Goal: Check status: Check status

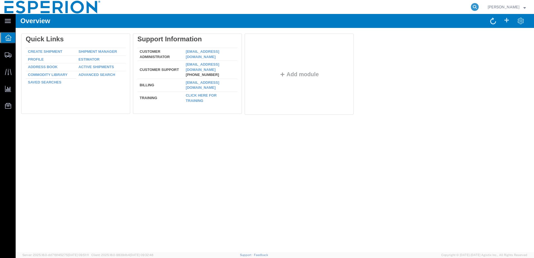
click at [477, 6] on icon at bounding box center [475, 7] width 8 height 8
click at [418, 8] on input "search" at bounding box center [386, 6] width 170 height 13
paste input "45255494"
click at [477, 6] on icon at bounding box center [475, 7] width 8 height 8
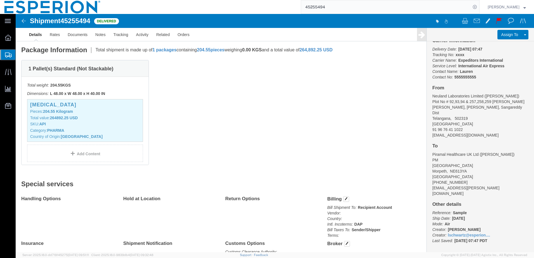
scroll to position [56, 0]
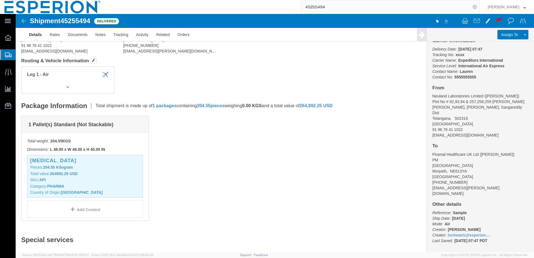
click at [436, 7] on input "45255494" at bounding box center [386, 6] width 170 height 13
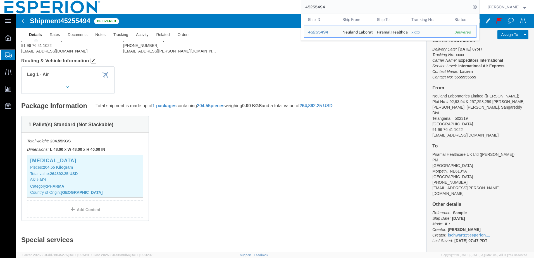
drag, startPoint x: 337, startPoint y: 8, endPoint x: 274, endPoint y: 6, distance: 63.2
click at [274, 6] on div "45255494 Ship ID Ship From Ship To Tracking Nu. Status Ship ID 45255494 Ship Fr…" at bounding box center [292, 7] width 375 height 14
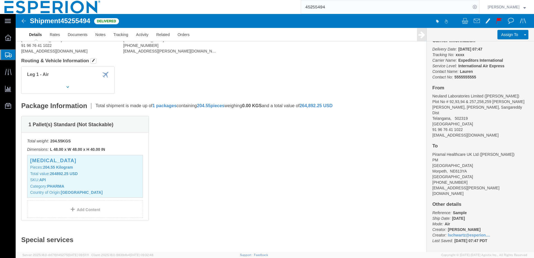
paste input "36475279"
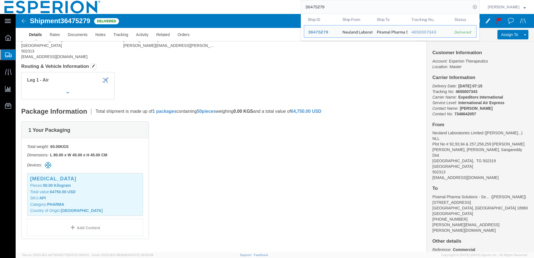
drag, startPoint x: 439, startPoint y: 7, endPoint x: 283, endPoint y: 6, distance: 156.2
click at [283, 6] on div "36475279 Ship ID Ship From Ship To Tracking Nu. Status Ship ID 36475279 Ship Fr…" at bounding box center [292, 7] width 375 height 14
paste input "8792920"
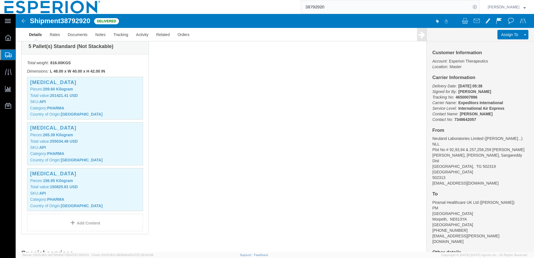
scroll to position [168, 0]
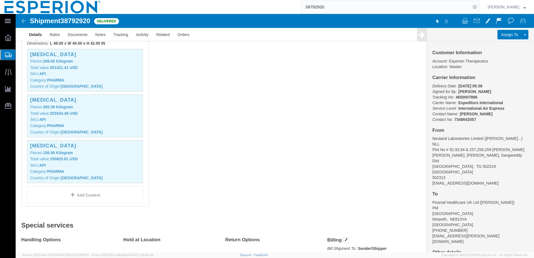
click div "5 Pallet(s) Standard (Not Stackable) Total weight: 816.00 KGS Dimensions: L 48.…"
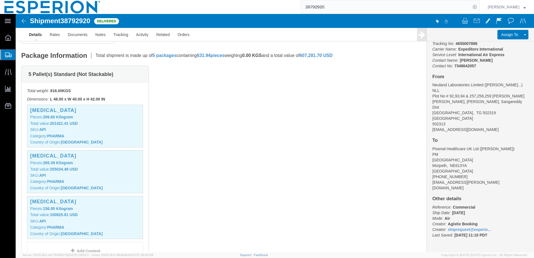
scroll to position [28, 0]
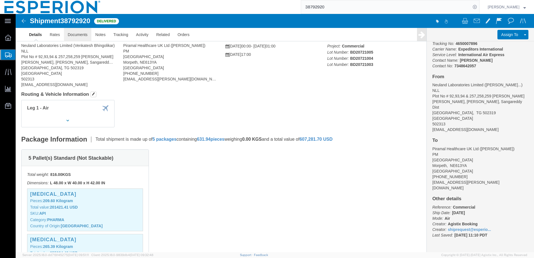
click link "Documents"
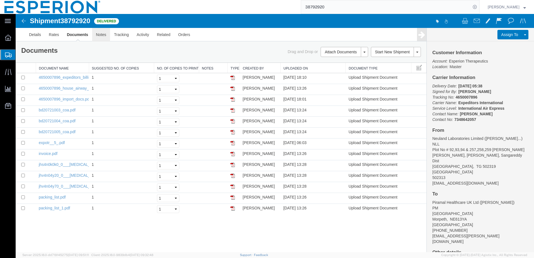
click at [94, 35] on link "Notes" at bounding box center [101, 34] width 18 height 13
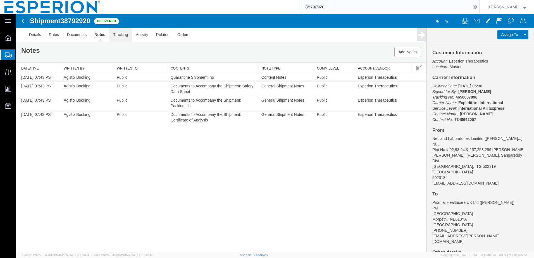
click at [125, 34] on link "Tracking" at bounding box center [120, 34] width 23 height 13
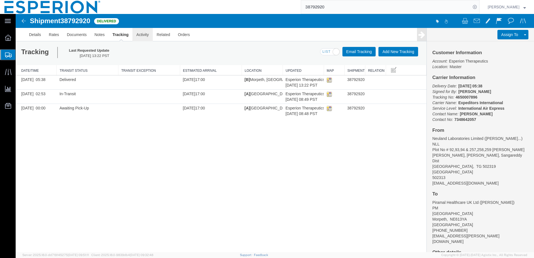
click at [149, 34] on link "Activity" at bounding box center [142, 34] width 20 height 13
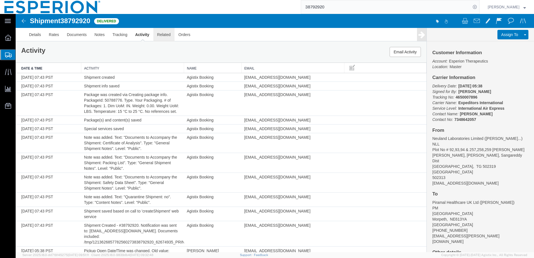
click at [167, 33] on link "Related" at bounding box center [163, 34] width 21 height 13
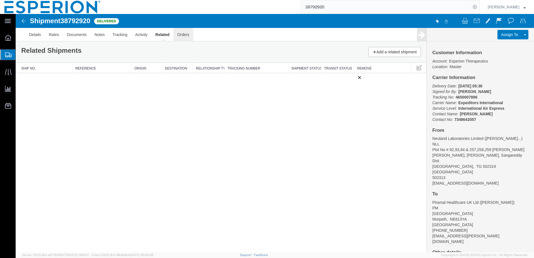
click at [190, 36] on link "Orders" at bounding box center [184, 34] width 20 height 13
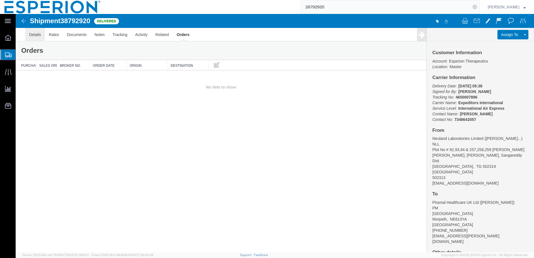
click at [30, 36] on link "Details" at bounding box center [35, 34] width 20 height 13
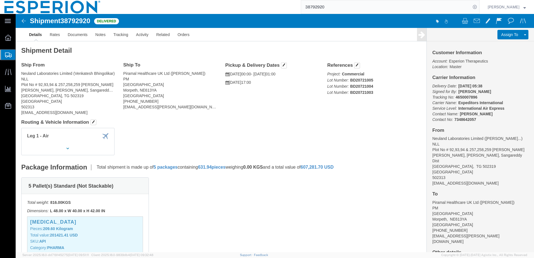
click icon "Lot Number:"
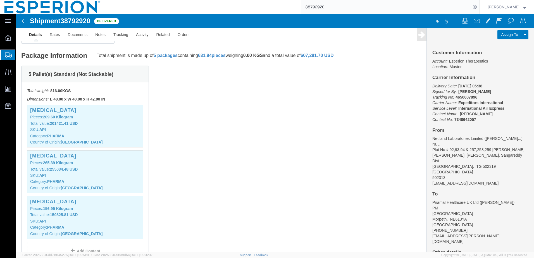
scroll to position [140, 0]
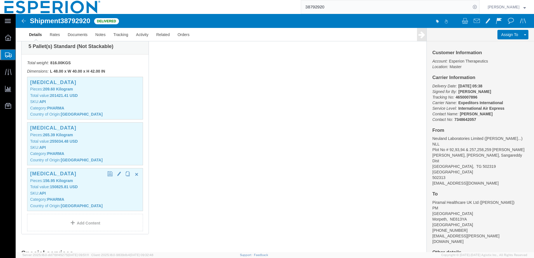
click div "[MEDICAL_DATA] Pieces: 156.95 Kilogram Total value: 150825.81 USD SKU: API Cate…"
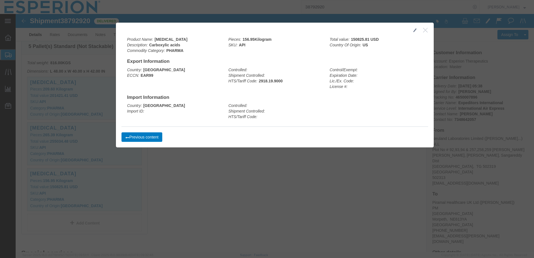
click icon "button"
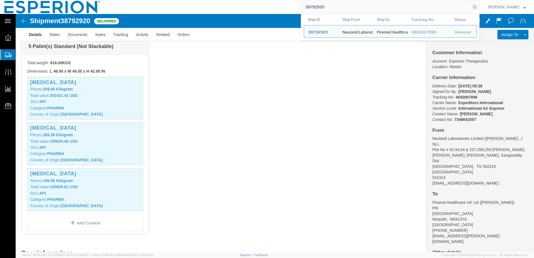
drag, startPoint x: 334, startPoint y: 5, endPoint x: 273, endPoint y: 8, distance: 60.4
click at [273, 8] on div "38792920 Ship ID Ship From Ship To Tracking Nu. Status Ship ID 38792920 Ship Fr…" at bounding box center [292, 7] width 375 height 14
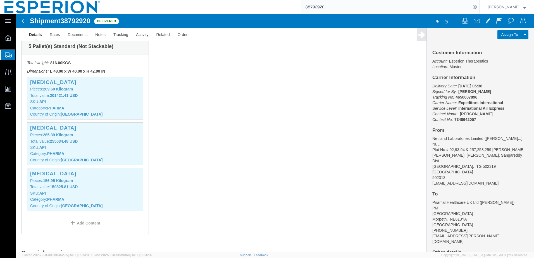
paste input "667201"
type input "38667201"
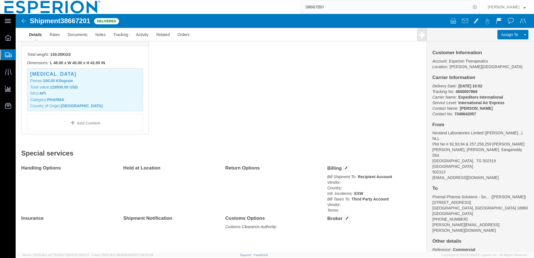
scroll to position [140, 0]
